Goal: Transaction & Acquisition: Purchase product/service

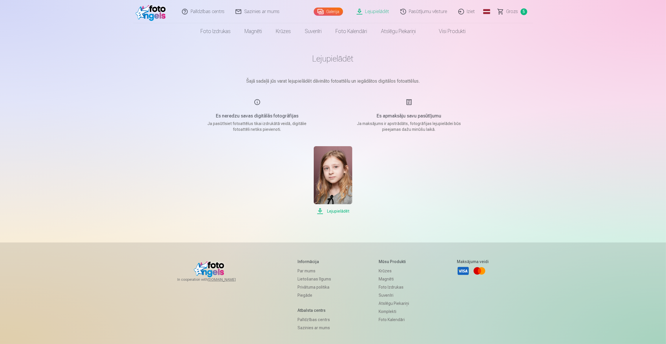
click at [513, 10] on span "Grozs" at bounding box center [512, 11] width 12 height 7
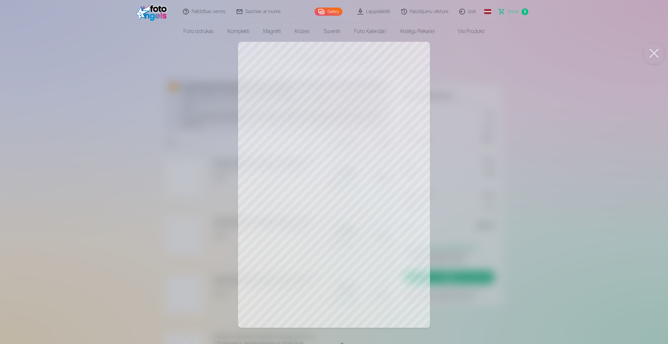
click at [152, 12] on img at bounding box center [152, 11] width 33 height 19
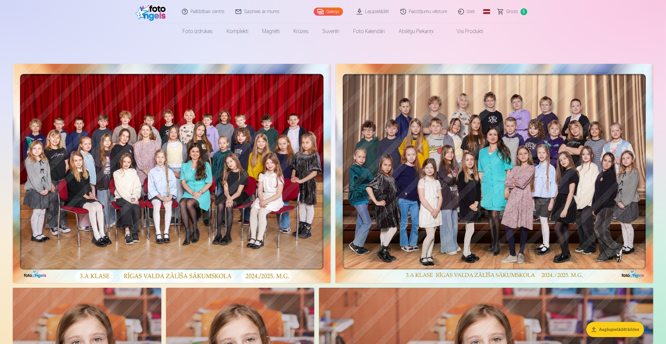
click at [169, 170] on img at bounding box center [172, 173] width 318 height 219
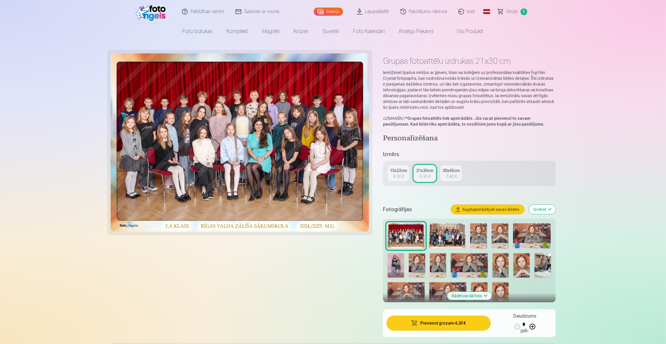
click at [235, 146] on img at bounding box center [240, 142] width 259 height 178
click at [451, 234] on img at bounding box center [447, 235] width 37 height 25
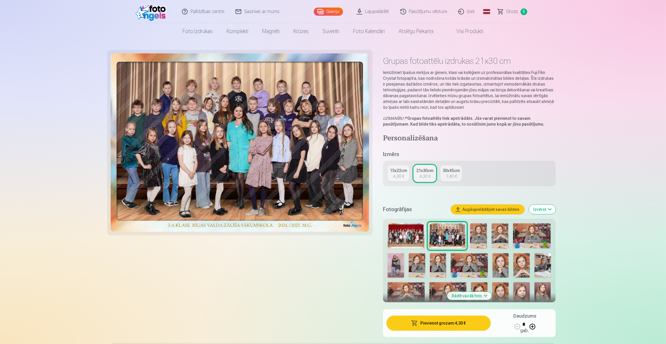
click at [448, 171] on div "30x45cm" at bounding box center [451, 170] width 17 height 6
click at [480, 230] on img at bounding box center [478, 235] width 17 height 25
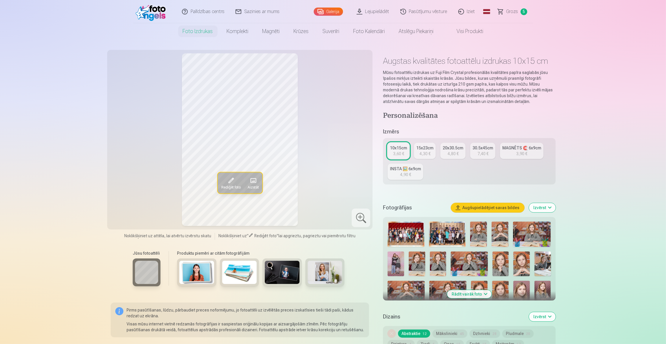
click at [522, 264] on img at bounding box center [521, 263] width 17 height 25
click at [543, 264] on img at bounding box center [543, 263] width 17 height 25
click at [542, 292] on img at bounding box center [543, 292] width 17 height 25
click at [523, 293] on img at bounding box center [521, 292] width 17 height 25
click at [496, 294] on img at bounding box center [500, 292] width 17 height 25
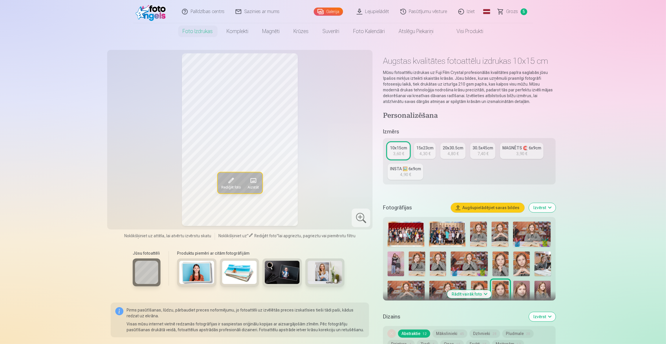
click at [478, 290] on button "Rādīt vairāk foto" at bounding box center [469, 294] width 44 height 8
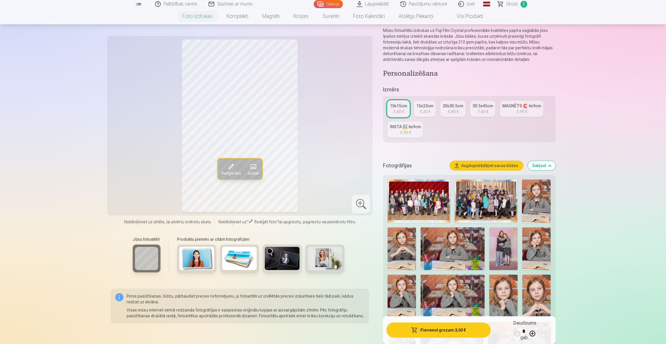
scroll to position [87, 0]
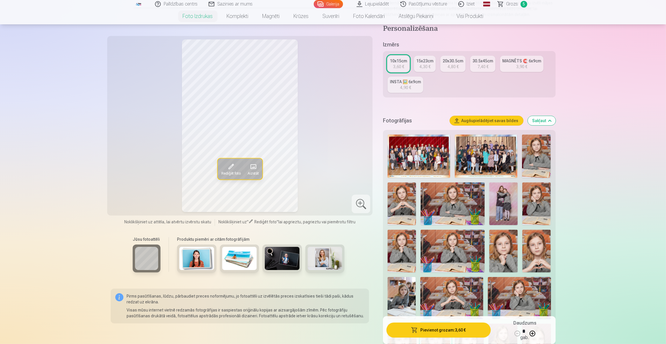
click at [511, 203] on img at bounding box center [503, 203] width 28 height 43
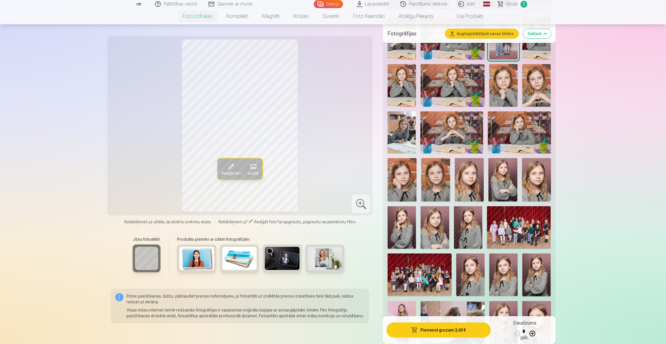
scroll to position [304, 0]
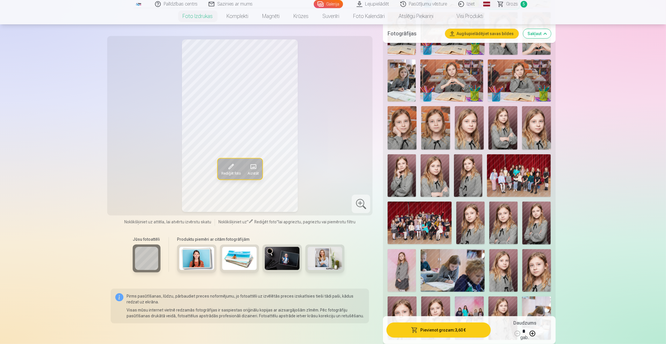
click at [468, 168] on img at bounding box center [468, 175] width 28 height 43
click at [534, 227] on img at bounding box center [536, 222] width 28 height 43
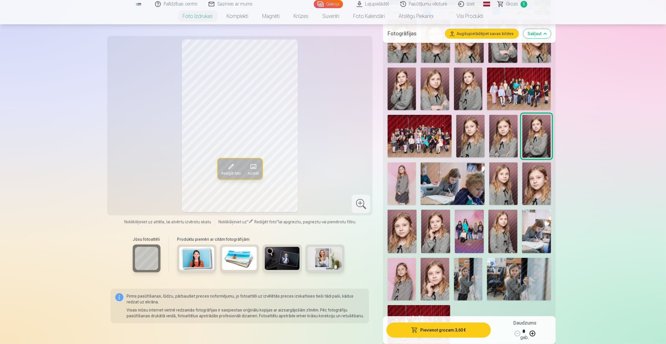
click at [459, 184] on img at bounding box center [453, 183] width 64 height 43
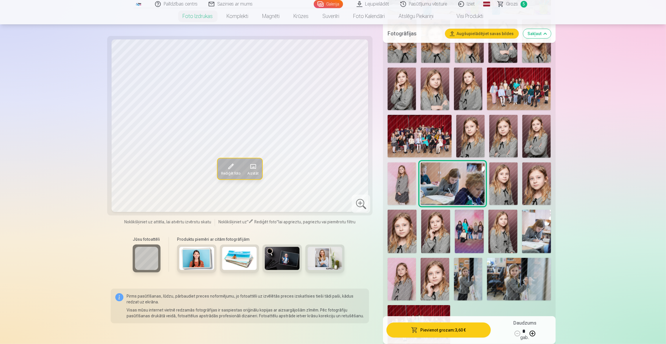
click at [402, 182] on img at bounding box center [402, 183] width 28 height 43
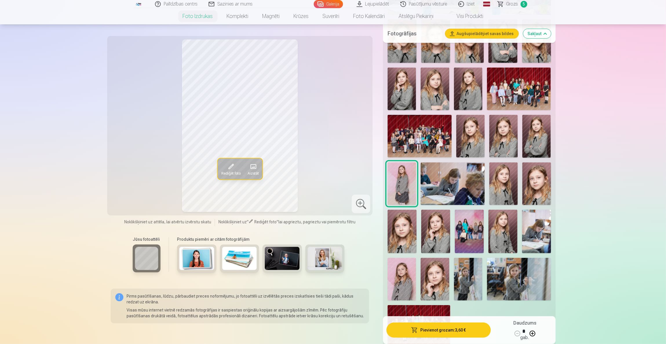
click at [471, 229] on img at bounding box center [469, 230] width 29 height 43
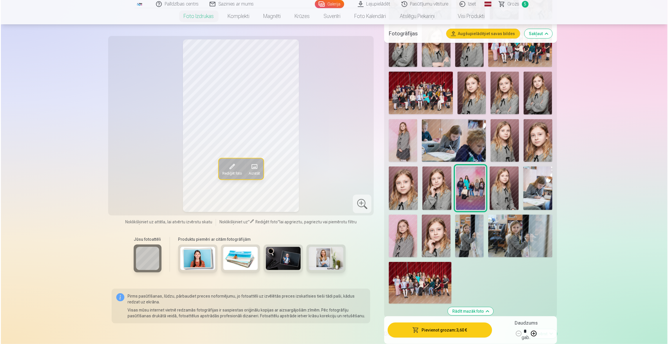
scroll to position [434, 0]
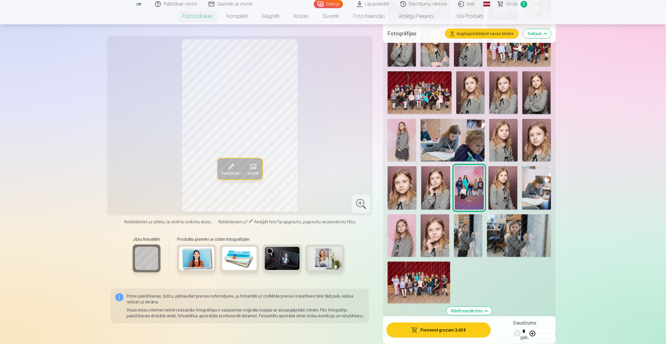
click at [469, 239] on img at bounding box center [468, 235] width 28 height 43
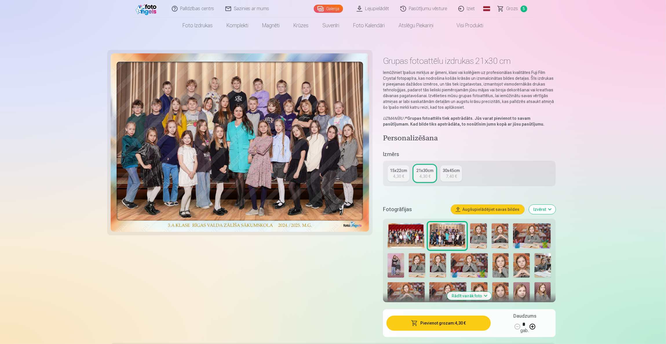
scroll to position [174, 0]
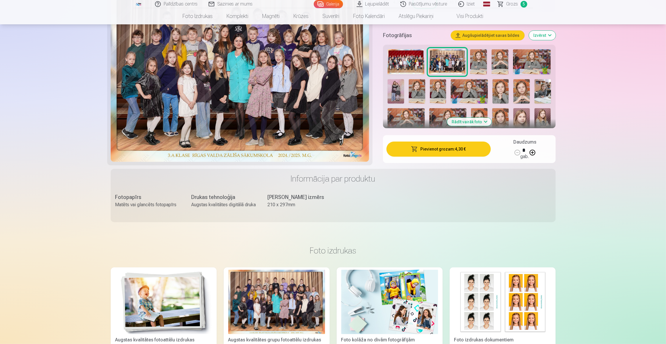
click at [466, 121] on button "Rādīt vairāk foto" at bounding box center [469, 122] width 44 height 8
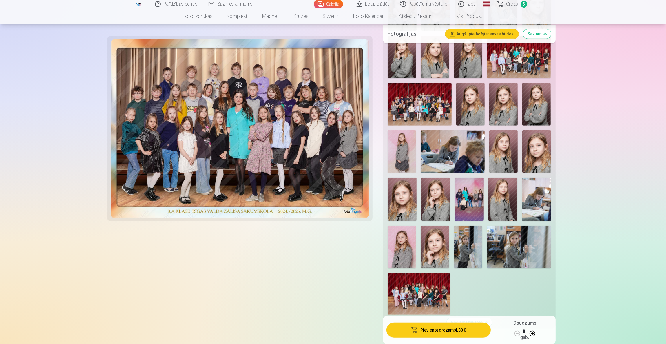
scroll to position [434, 0]
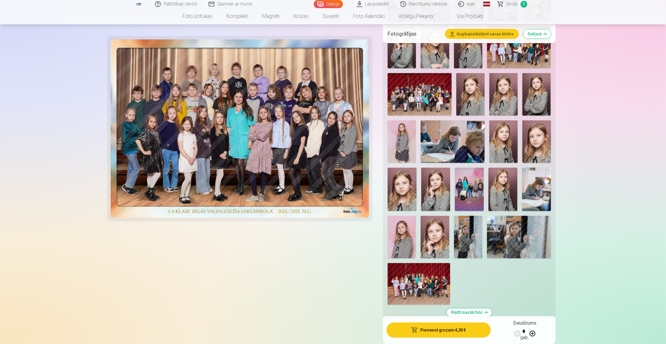
click at [511, 190] on img at bounding box center [503, 188] width 29 height 43
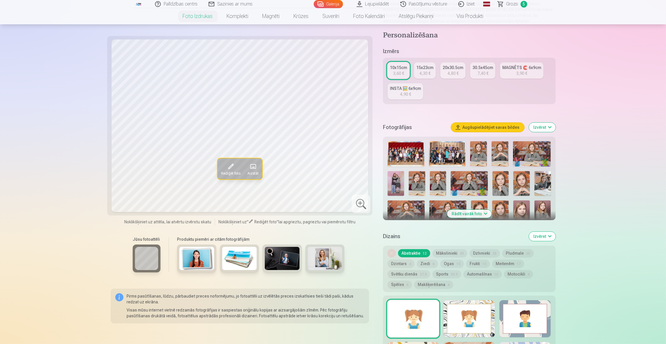
scroll to position [174, 0]
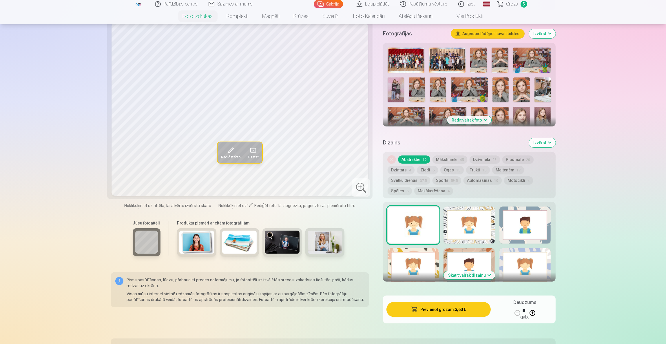
click at [463, 117] on button "Rādīt vairāk foto" at bounding box center [469, 120] width 44 height 8
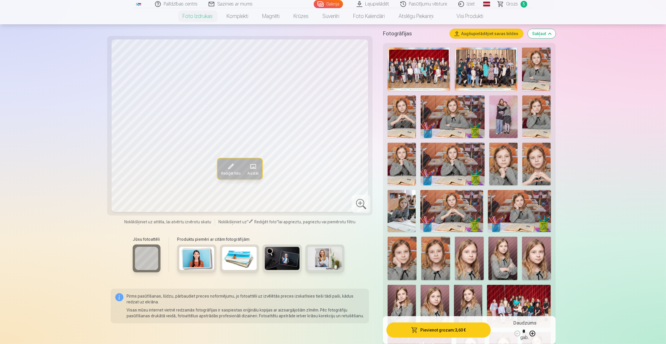
click at [439, 300] on img at bounding box center [435, 306] width 28 height 43
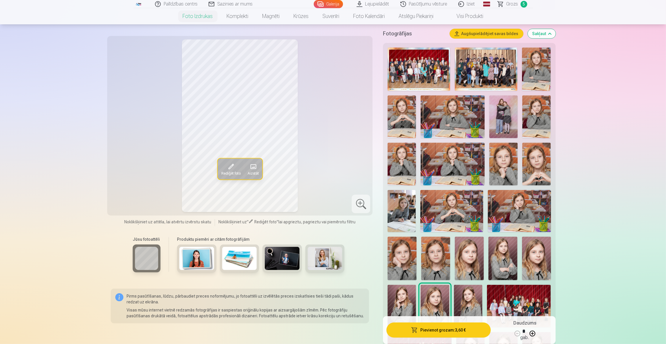
click at [357, 204] on div at bounding box center [361, 203] width 19 height 19
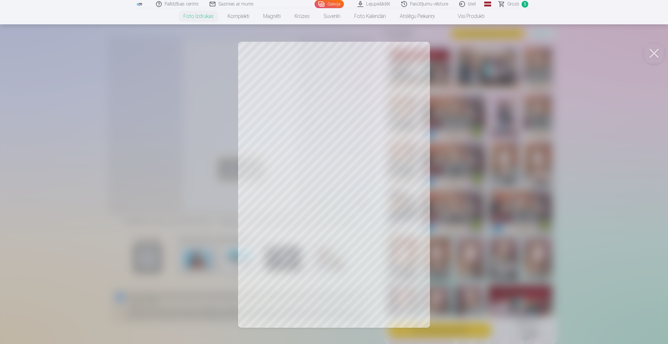
click at [659, 54] on button at bounding box center [653, 53] width 23 height 23
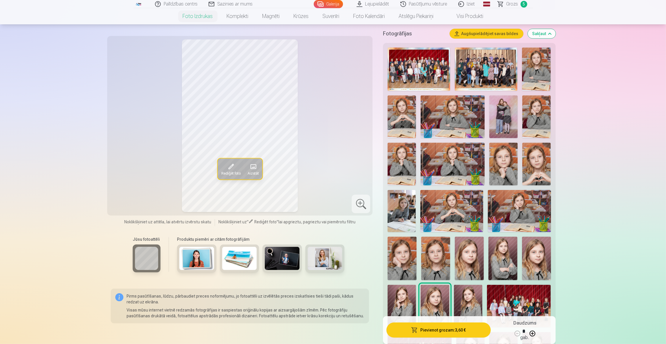
click at [472, 261] on img at bounding box center [469, 257] width 29 height 43
click at [448, 261] on img at bounding box center [435, 257] width 29 height 43
click at [400, 261] on img at bounding box center [402, 257] width 29 height 43
click at [412, 203] on img at bounding box center [402, 211] width 28 height 42
click at [456, 208] on img at bounding box center [451, 211] width 63 height 42
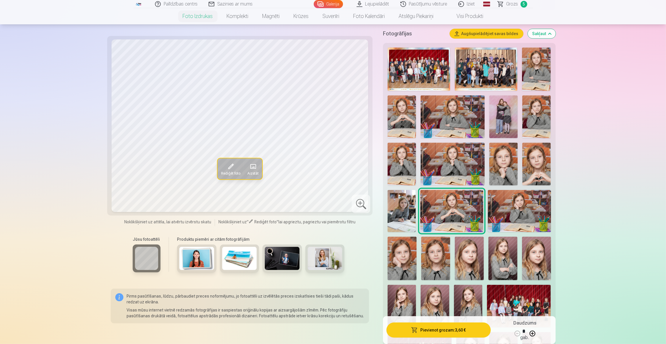
click at [512, 207] on img at bounding box center [519, 211] width 63 height 42
click at [545, 168] on img at bounding box center [536, 164] width 28 height 43
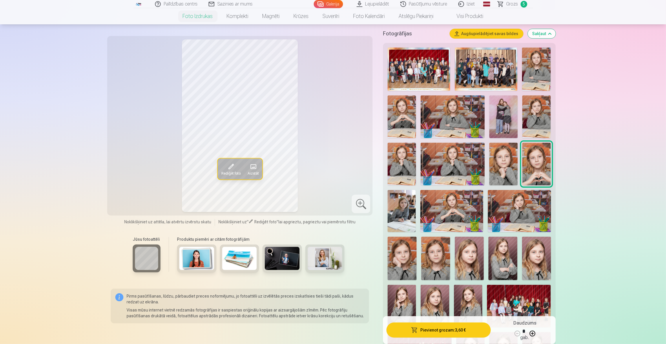
click at [508, 166] on img at bounding box center [503, 164] width 28 height 43
click at [460, 162] on img at bounding box center [453, 164] width 64 height 43
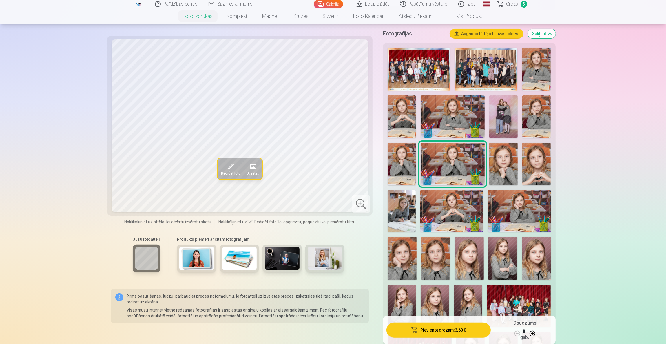
click at [406, 162] on img at bounding box center [402, 164] width 28 height 43
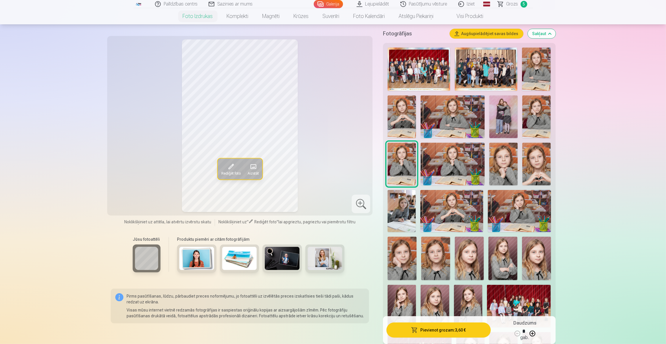
click at [401, 114] on img at bounding box center [402, 116] width 28 height 43
click at [460, 115] on img at bounding box center [453, 116] width 64 height 43
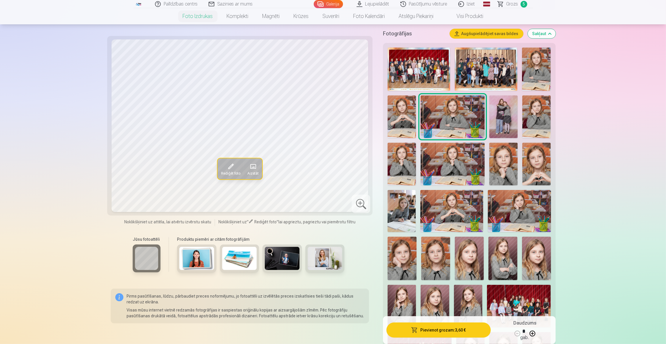
click at [503, 116] on img at bounding box center [503, 116] width 28 height 43
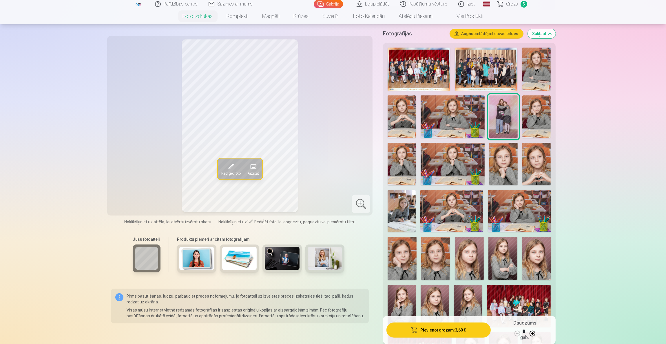
click at [532, 116] on img at bounding box center [536, 116] width 28 height 43
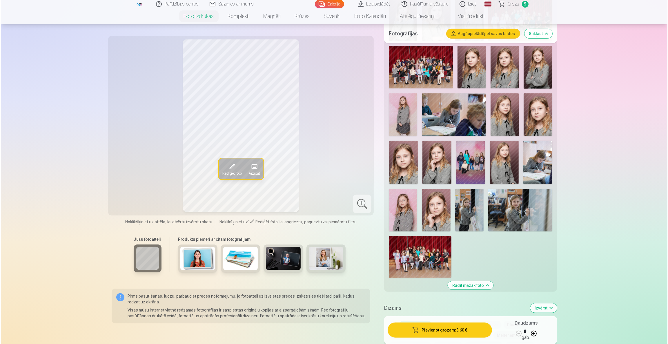
scroll to position [521, 0]
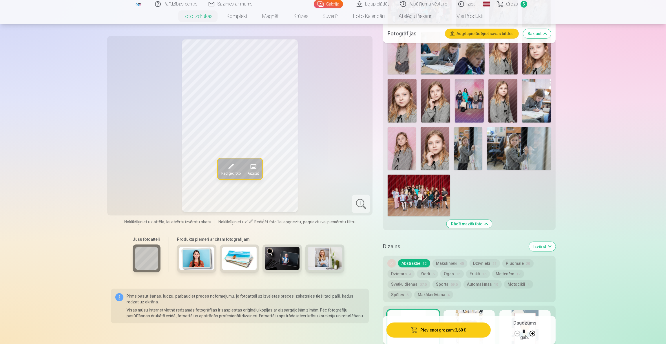
click at [426, 194] on img at bounding box center [419, 195] width 63 height 42
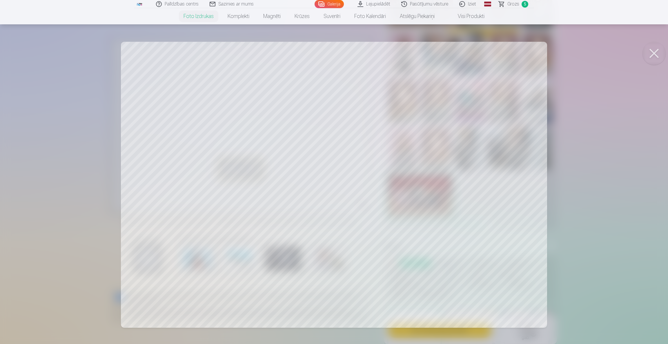
click at [306, 180] on div at bounding box center [334, 172] width 668 height 344
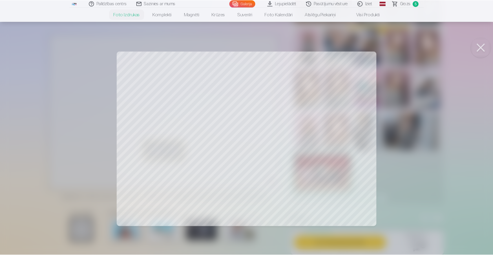
scroll to position [522, 0]
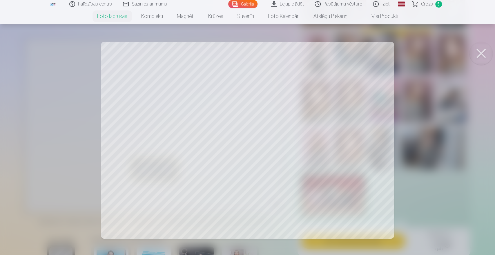
click at [235, 139] on div at bounding box center [247, 127] width 495 height 255
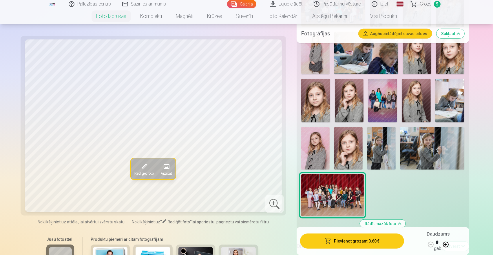
click at [277, 208] on div at bounding box center [274, 203] width 19 height 19
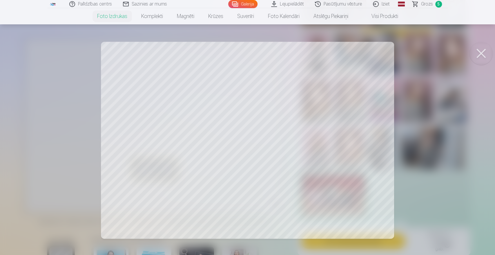
click at [478, 53] on button at bounding box center [480, 53] width 23 height 23
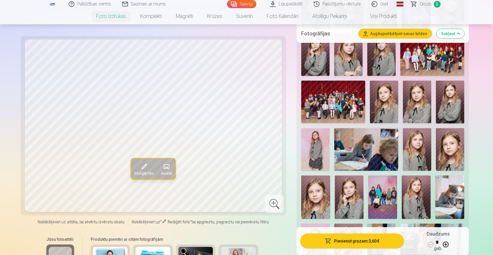
scroll to position [361, 0]
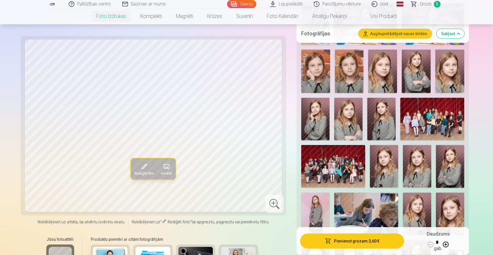
click at [424, 107] on img at bounding box center [432, 119] width 64 height 43
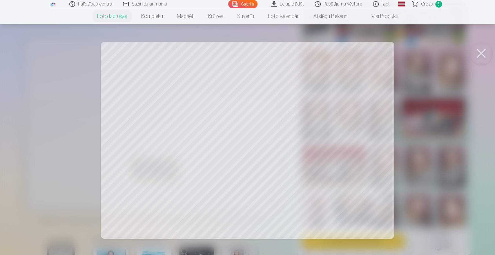
click at [482, 45] on button at bounding box center [480, 53] width 23 height 23
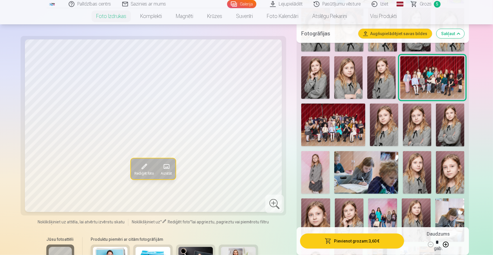
scroll to position [393, 0]
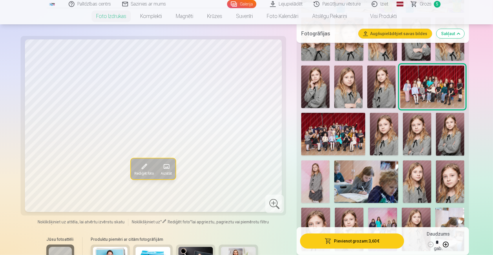
click at [331, 138] on img at bounding box center [333, 134] width 64 height 43
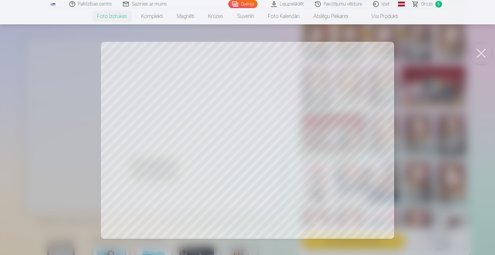
click at [481, 51] on button at bounding box center [480, 53] width 23 height 23
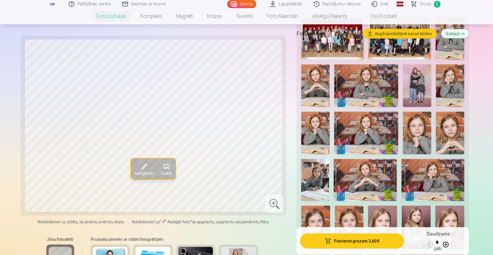
scroll to position [167, 0]
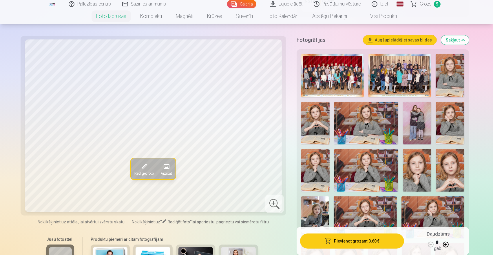
click at [324, 126] on img at bounding box center [315, 123] width 28 height 43
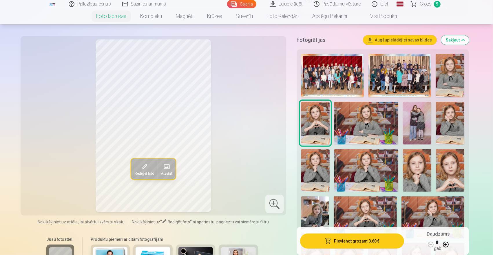
click at [360, 124] on img at bounding box center [366, 123] width 64 height 43
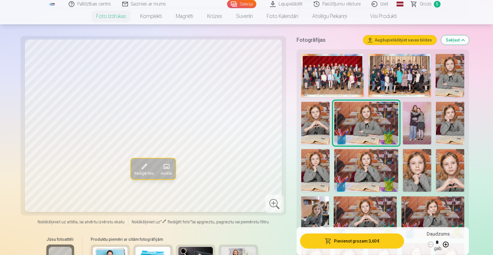
click at [422, 123] on img at bounding box center [417, 123] width 28 height 43
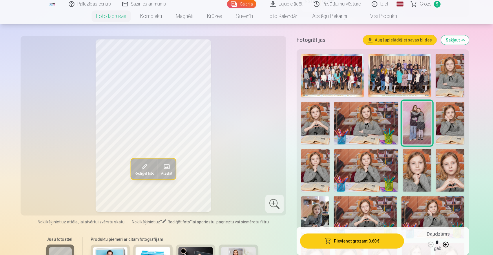
click at [444, 122] on img at bounding box center [450, 123] width 28 height 43
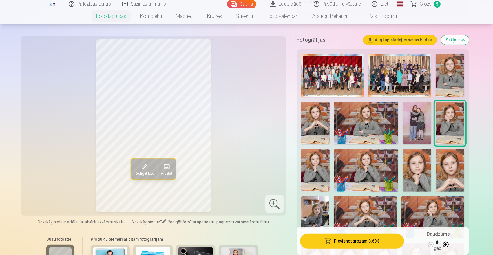
click at [322, 174] on img at bounding box center [315, 170] width 28 height 43
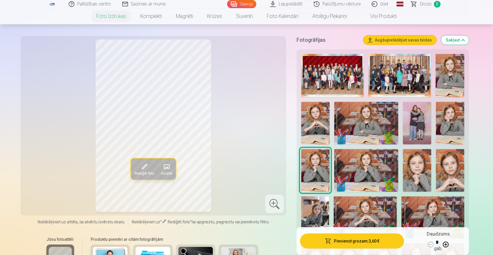
click at [366, 174] on img at bounding box center [366, 170] width 64 height 43
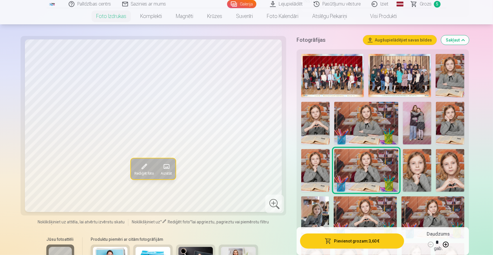
click at [424, 171] on img at bounding box center [417, 170] width 28 height 43
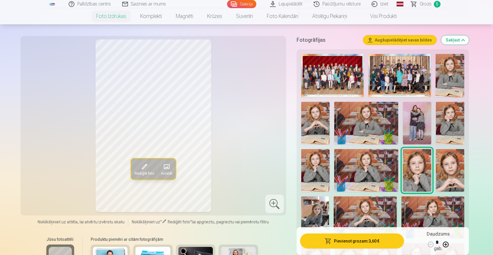
click at [451, 170] on img at bounding box center [450, 170] width 28 height 43
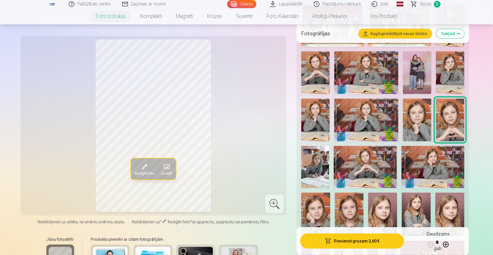
scroll to position [232, 0]
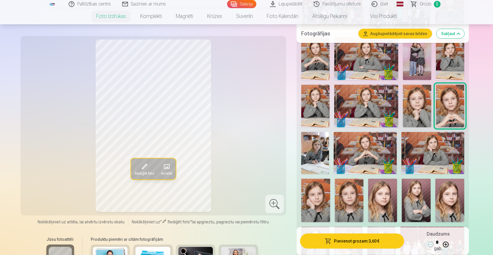
click at [322, 158] on img at bounding box center [315, 153] width 28 height 42
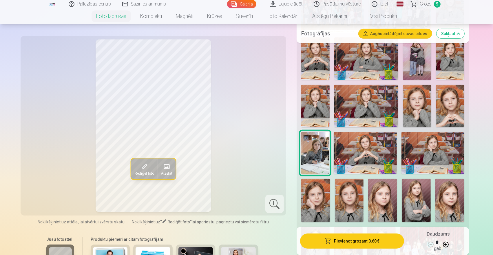
click at [361, 156] on img at bounding box center [365, 153] width 63 height 42
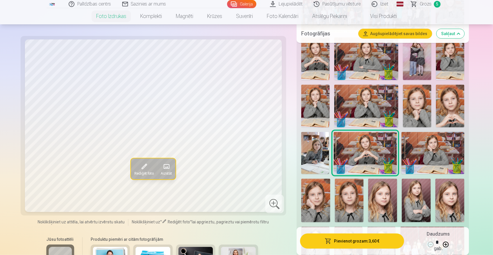
click at [432, 154] on img at bounding box center [433, 153] width 63 height 42
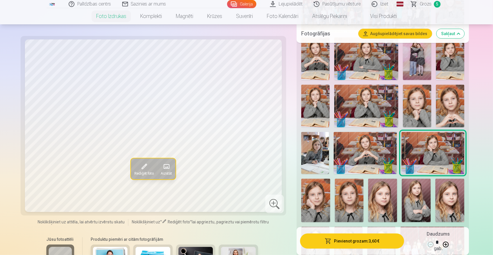
click at [321, 198] on img at bounding box center [315, 199] width 29 height 43
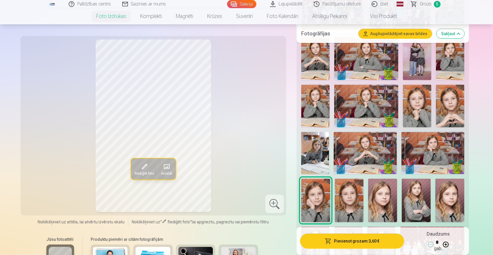
click at [350, 203] on img at bounding box center [349, 199] width 29 height 43
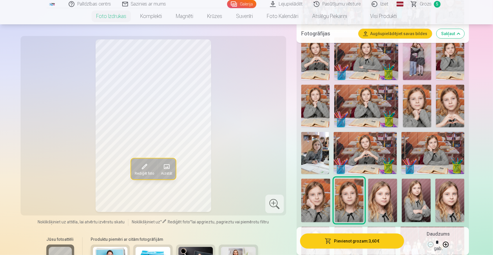
drag, startPoint x: 385, startPoint y: 202, endPoint x: 405, endPoint y: 201, distance: 19.4
click at [386, 202] on img at bounding box center [382, 199] width 29 height 43
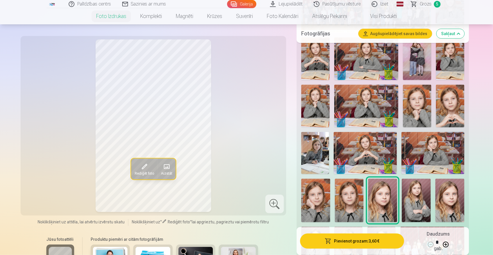
click at [417, 199] on img at bounding box center [416, 199] width 29 height 43
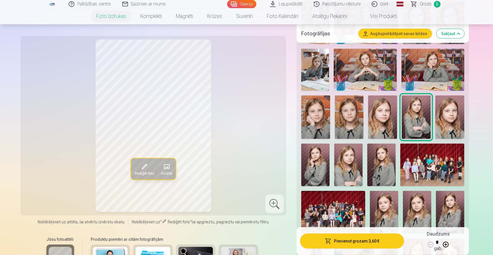
scroll to position [329, 0]
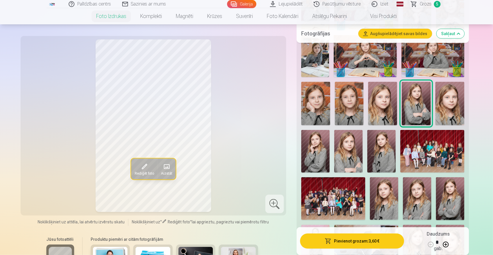
click at [458, 100] on img at bounding box center [449, 103] width 29 height 43
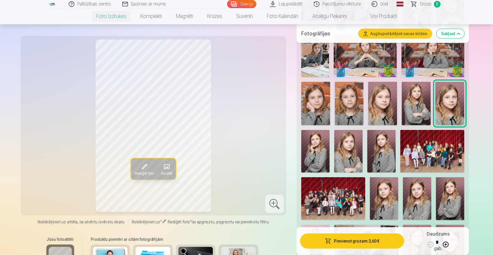
click at [320, 154] on img at bounding box center [315, 151] width 28 height 43
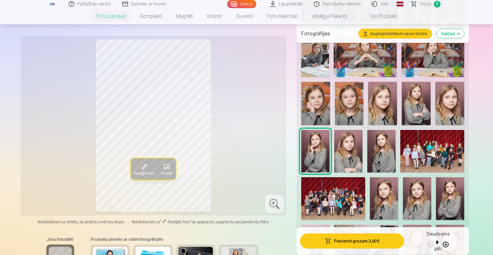
click at [344, 154] on img at bounding box center [348, 151] width 28 height 43
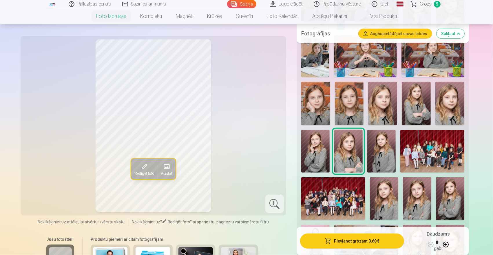
click at [315, 154] on img at bounding box center [315, 151] width 28 height 43
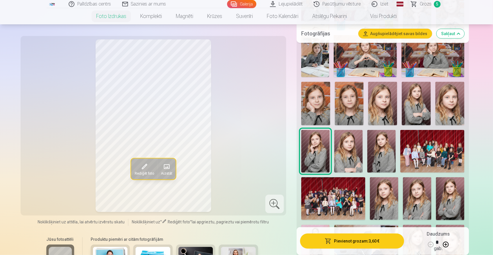
click at [382, 153] on img at bounding box center [381, 151] width 28 height 43
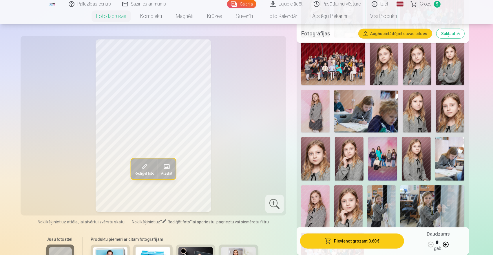
scroll to position [489, 0]
